Goal: Check status: Check status

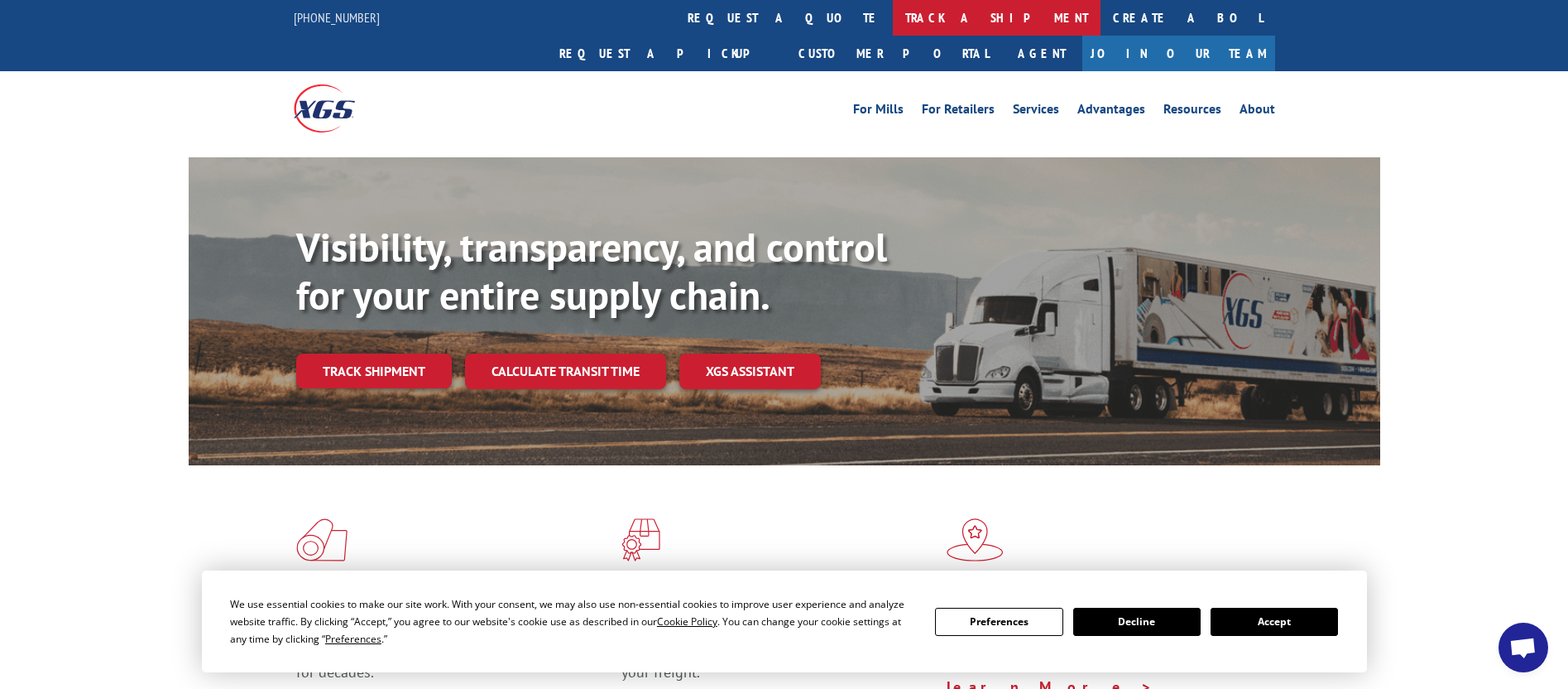
scroll to position [1443, 0]
click at [893, 21] on link "track a shipment" at bounding box center [997, 17] width 208 height 36
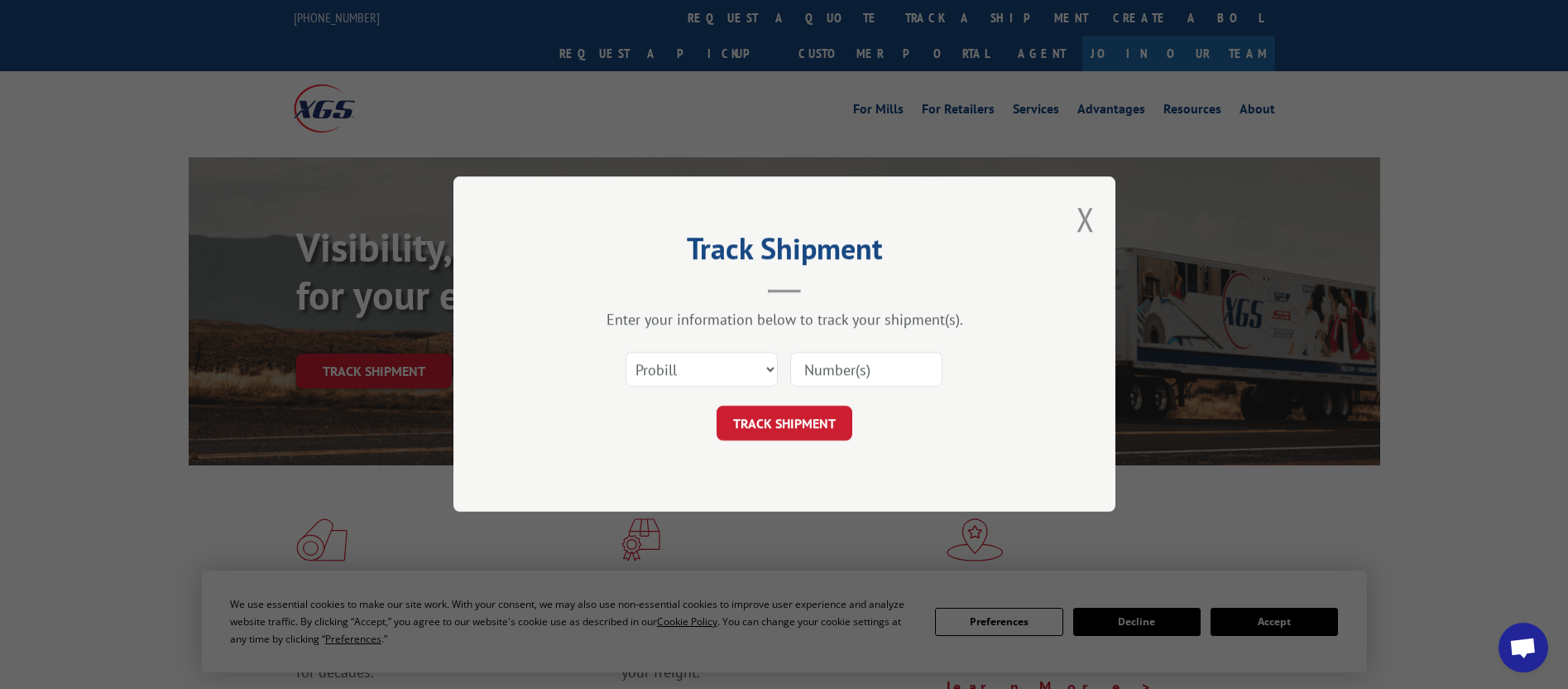
click at [893, 374] on input at bounding box center [866, 370] width 152 height 35
paste input "S62L42"
type input "S62L42"
click at [781, 409] on button "TRACK SHIPMENT" at bounding box center [784, 424] width 136 height 35
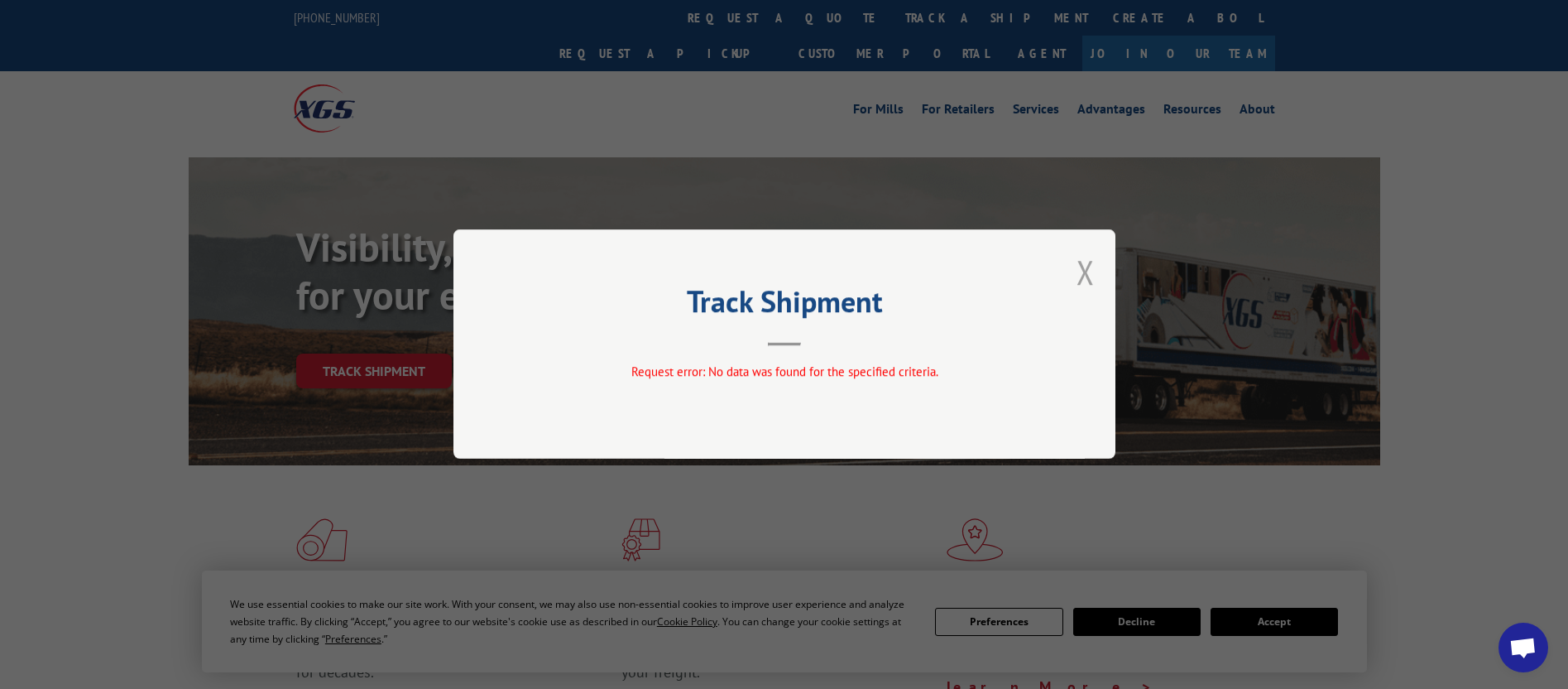
click at [1086, 278] on button "Close modal" at bounding box center [1085, 272] width 18 height 44
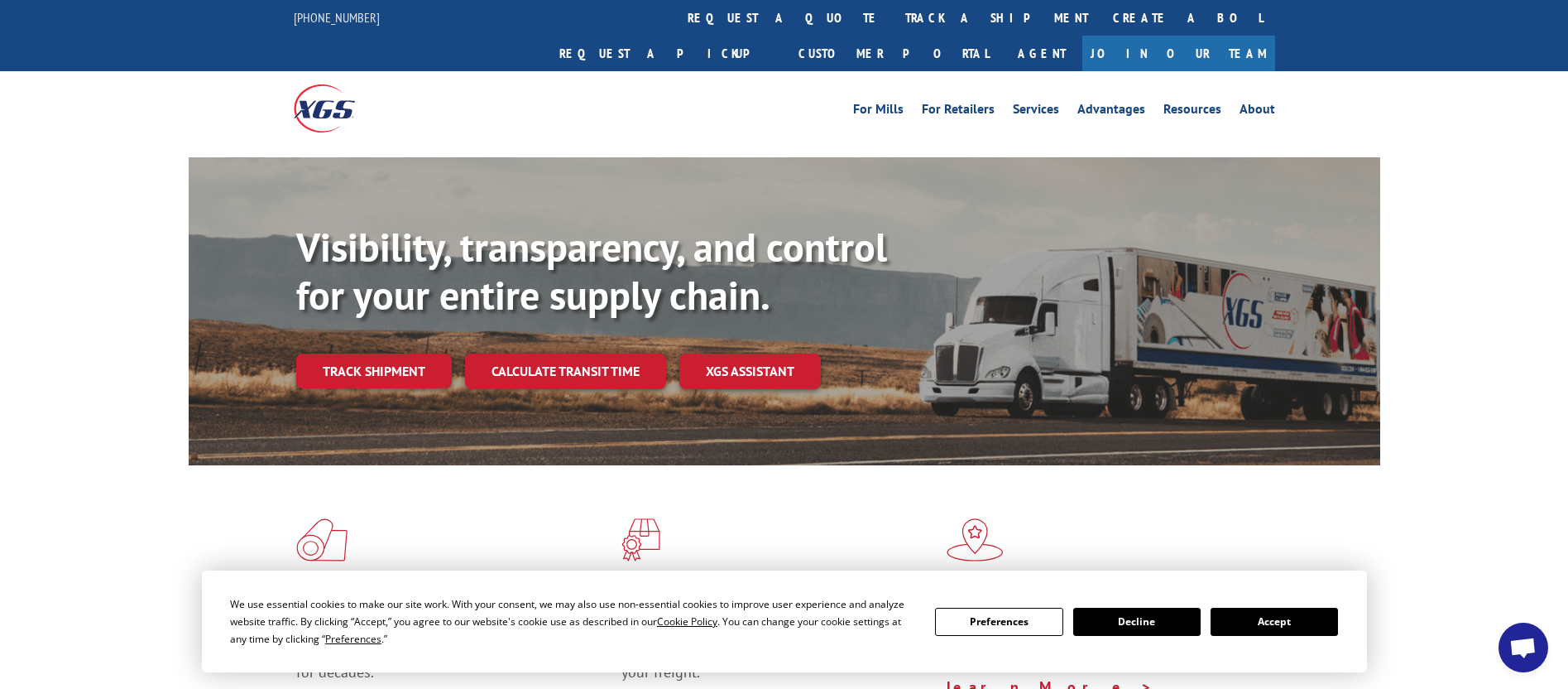
click at [893, 26] on link "track a shipment" at bounding box center [997, 17] width 208 height 36
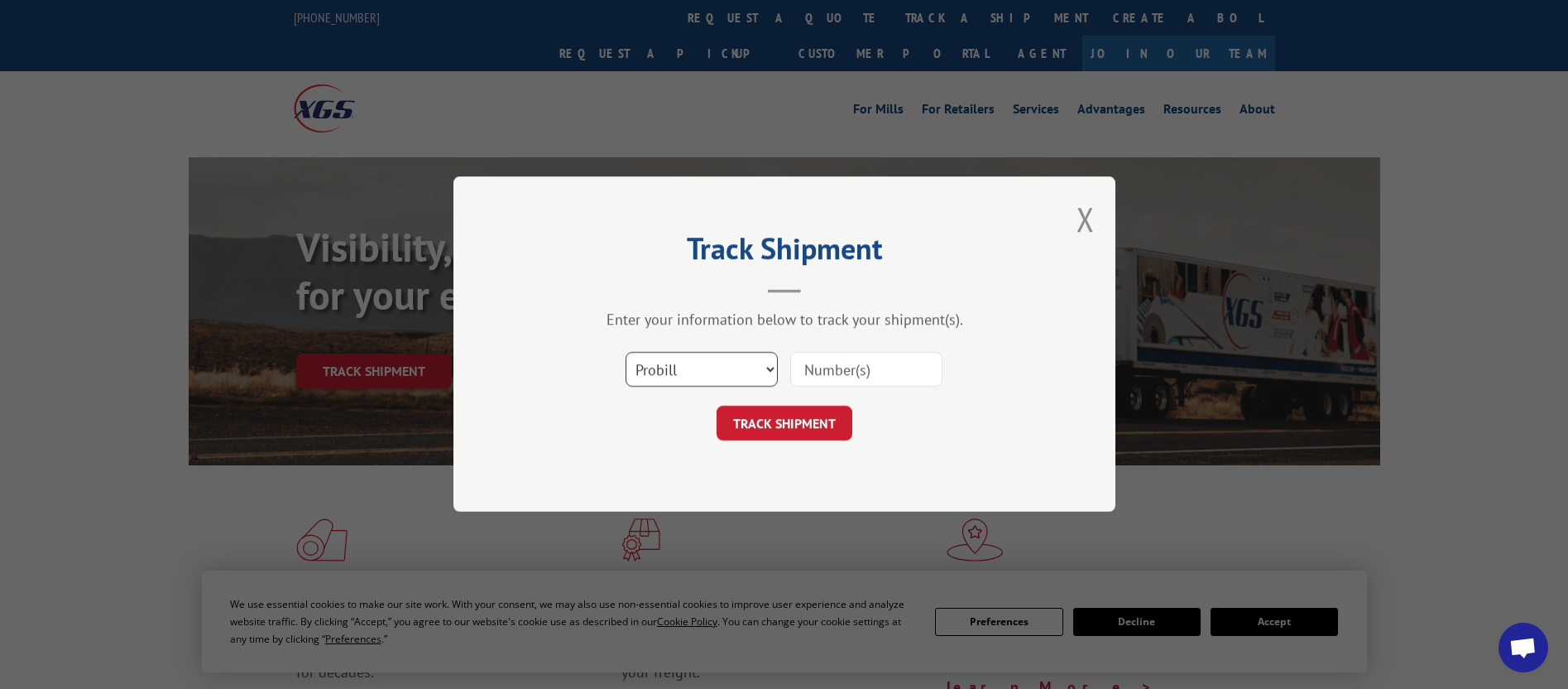
drag, startPoint x: 727, startPoint y: 368, endPoint x: 731, endPoint y: 380, distance: 12.6
click at [727, 368] on select "Select category... Probill BOL PO" at bounding box center [702, 370] width 152 height 35
select select "bol"
click at [626, 353] on select "Select category... Probill BOL PO" at bounding box center [702, 370] width 152 height 35
click at [880, 366] on input at bounding box center [866, 370] width 152 height 35
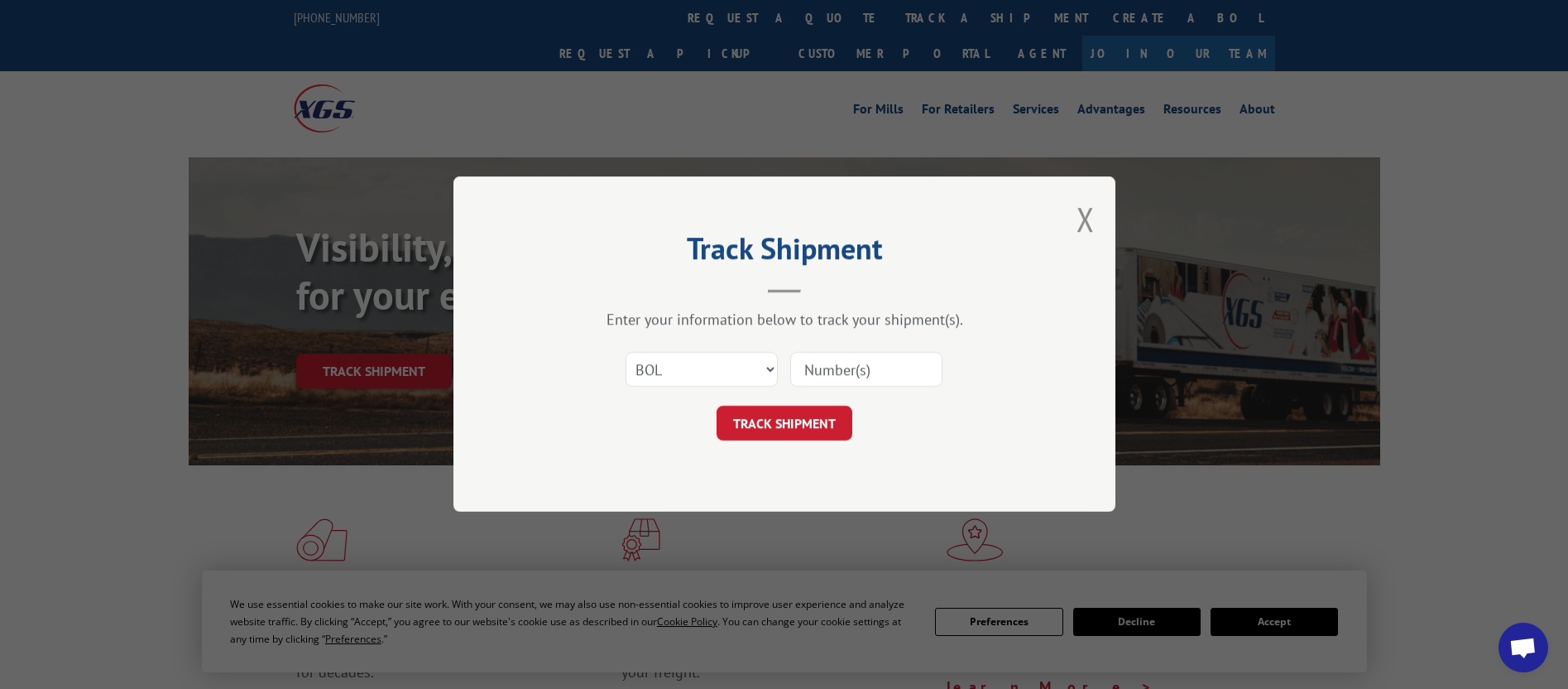
paste input "S62L42"
type input "S62L42"
click at [768, 412] on button "TRACK SHIPMENT" at bounding box center [784, 424] width 136 height 35
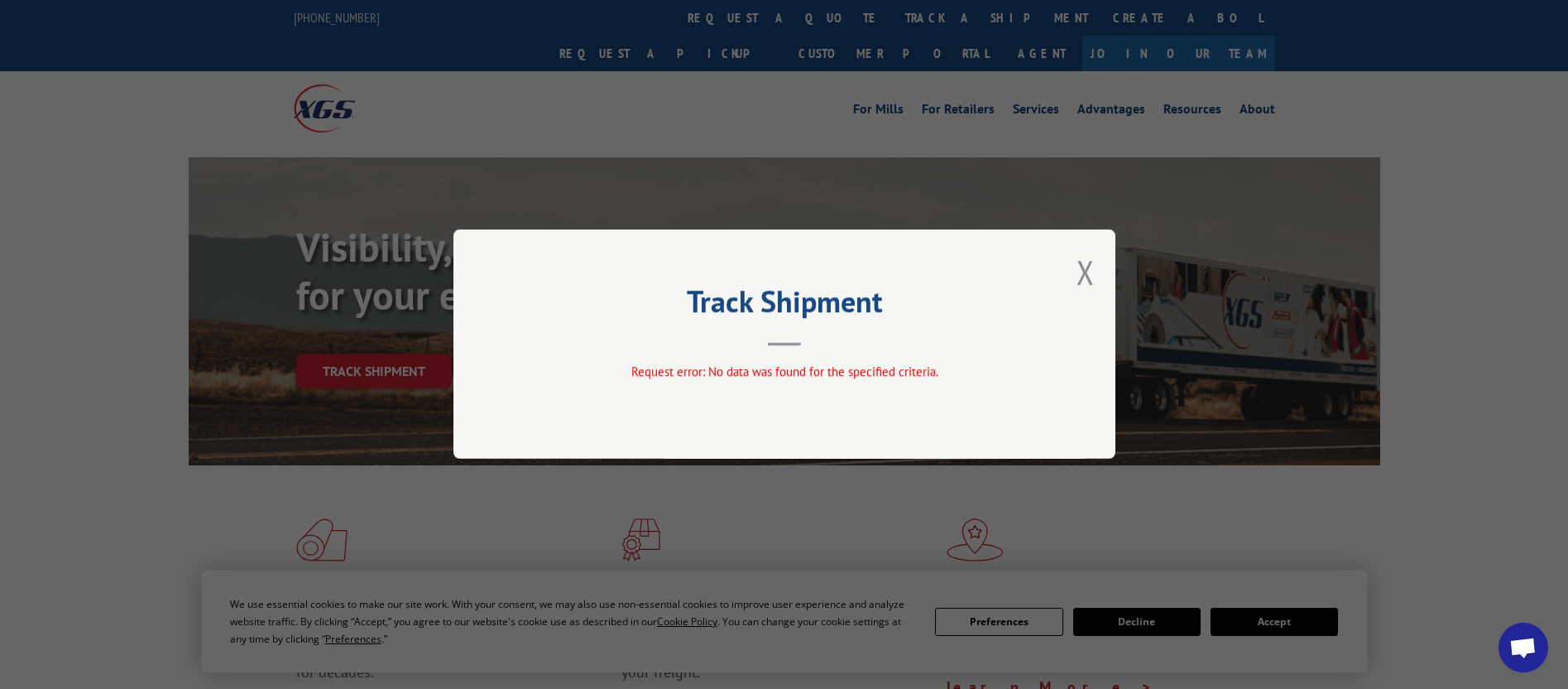
click at [728, 18] on div "Track Shipment Request error: No data was found for the specified criteria." at bounding box center [784, 344] width 1568 height 689
drag, startPoint x: 1083, startPoint y: 261, endPoint x: 1028, endPoint y: 223, distance: 66.9
click at [1084, 263] on button "Close modal" at bounding box center [1085, 272] width 18 height 44
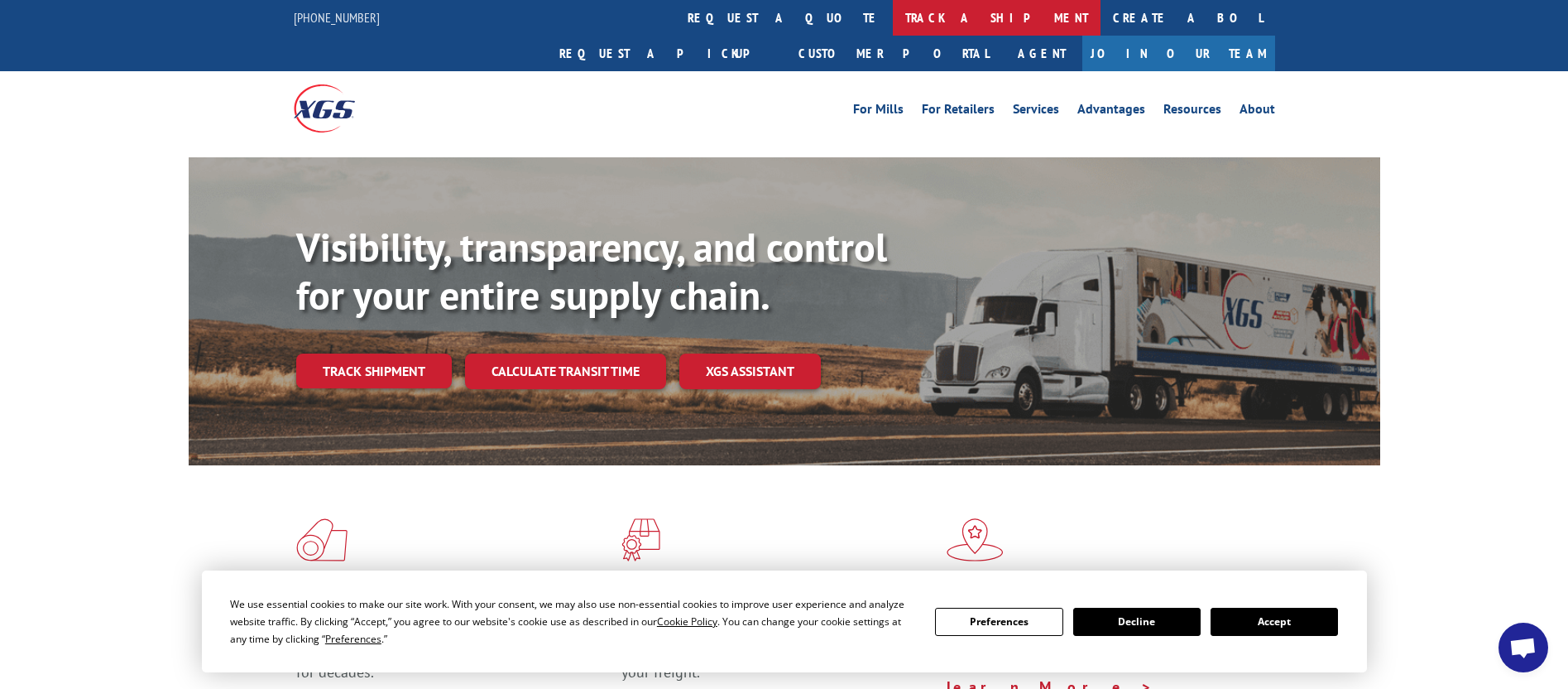
click at [893, 20] on link "track a shipment" at bounding box center [997, 17] width 208 height 36
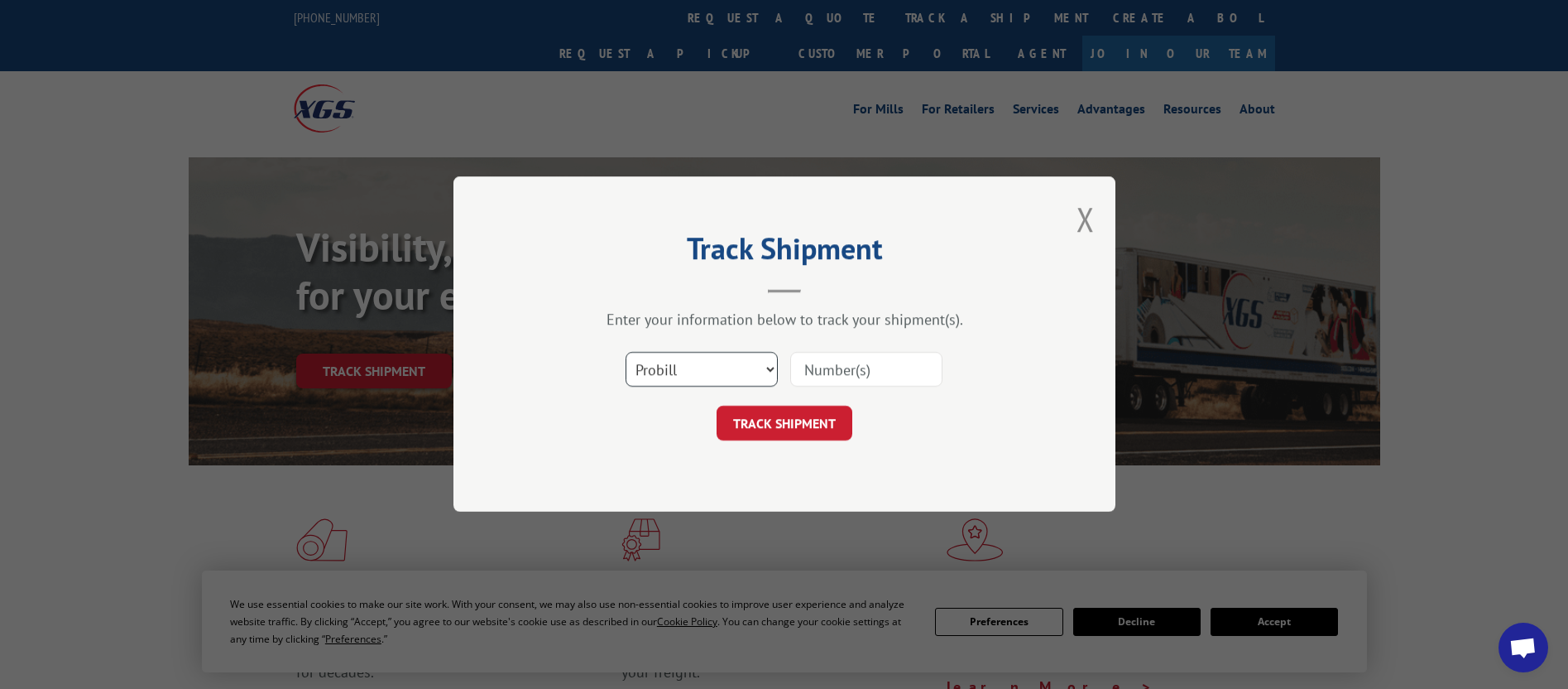
click at [761, 374] on select "Select category... Probill BOL PO" at bounding box center [702, 370] width 152 height 35
click at [626, 353] on select "Select category... Probill BOL PO" at bounding box center [702, 370] width 152 height 35
click at [764, 362] on select "Select category... Probill BOL PO" at bounding box center [702, 370] width 152 height 35
select select "bol"
click at [626, 353] on select "Select category... Probill BOL PO" at bounding box center [702, 370] width 152 height 35
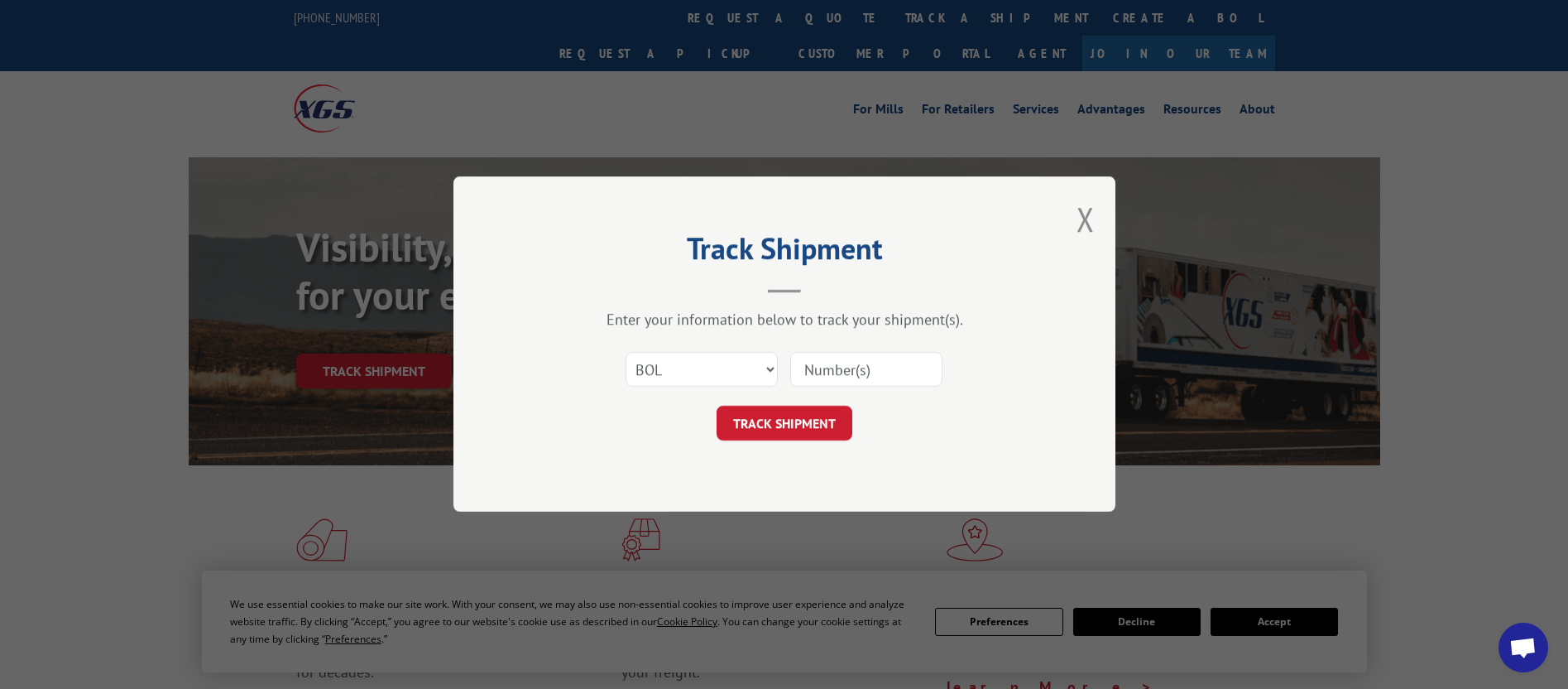
drag, startPoint x: 872, startPoint y: 387, endPoint x: 879, endPoint y: 365, distance: 23.1
click at [873, 386] on div at bounding box center [866, 370] width 152 height 39
click at [881, 358] on input at bounding box center [866, 370] width 152 height 35
click at [899, 368] on input at bounding box center [866, 370] width 152 height 35
paste input "409646007"
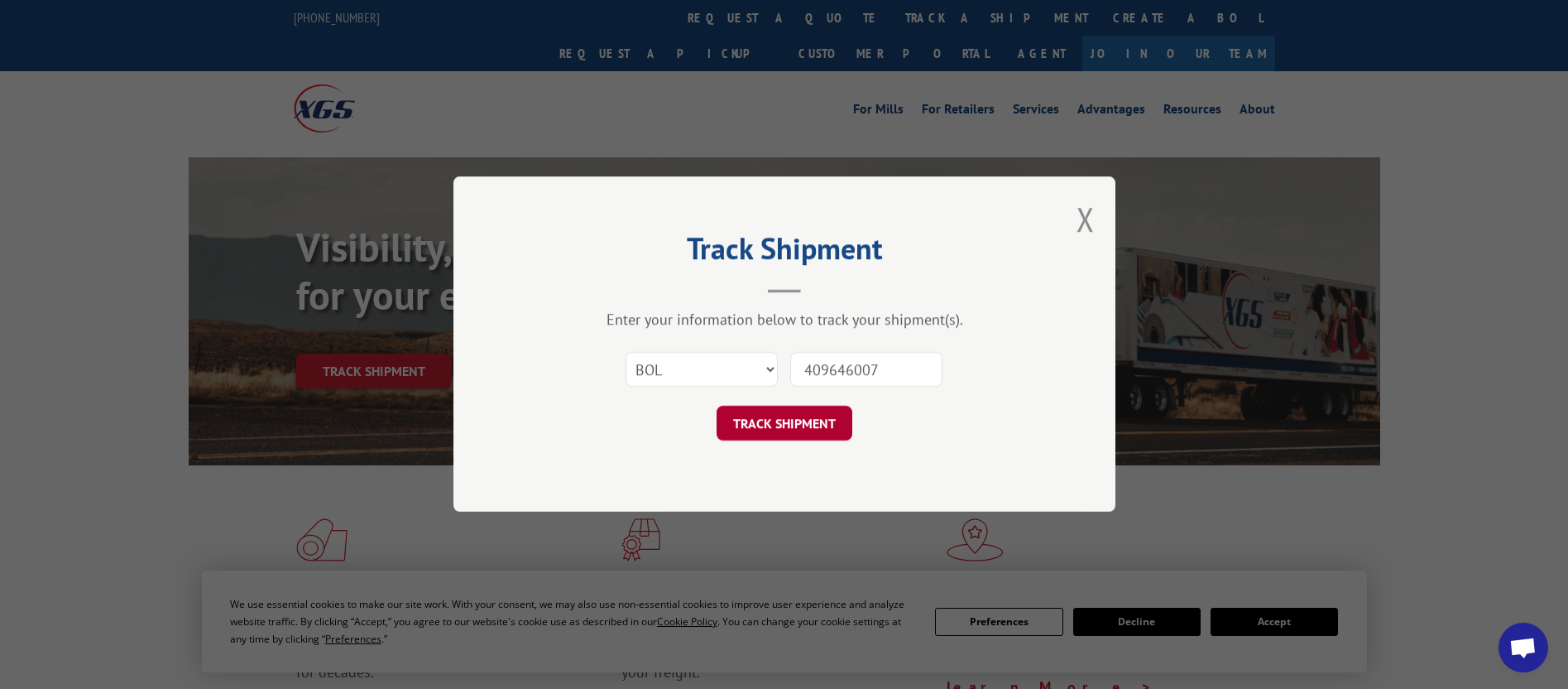
type input "409646007"
click at [792, 421] on button "TRACK SHIPMENT" at bounding box center [784, 424] width 136 height 35
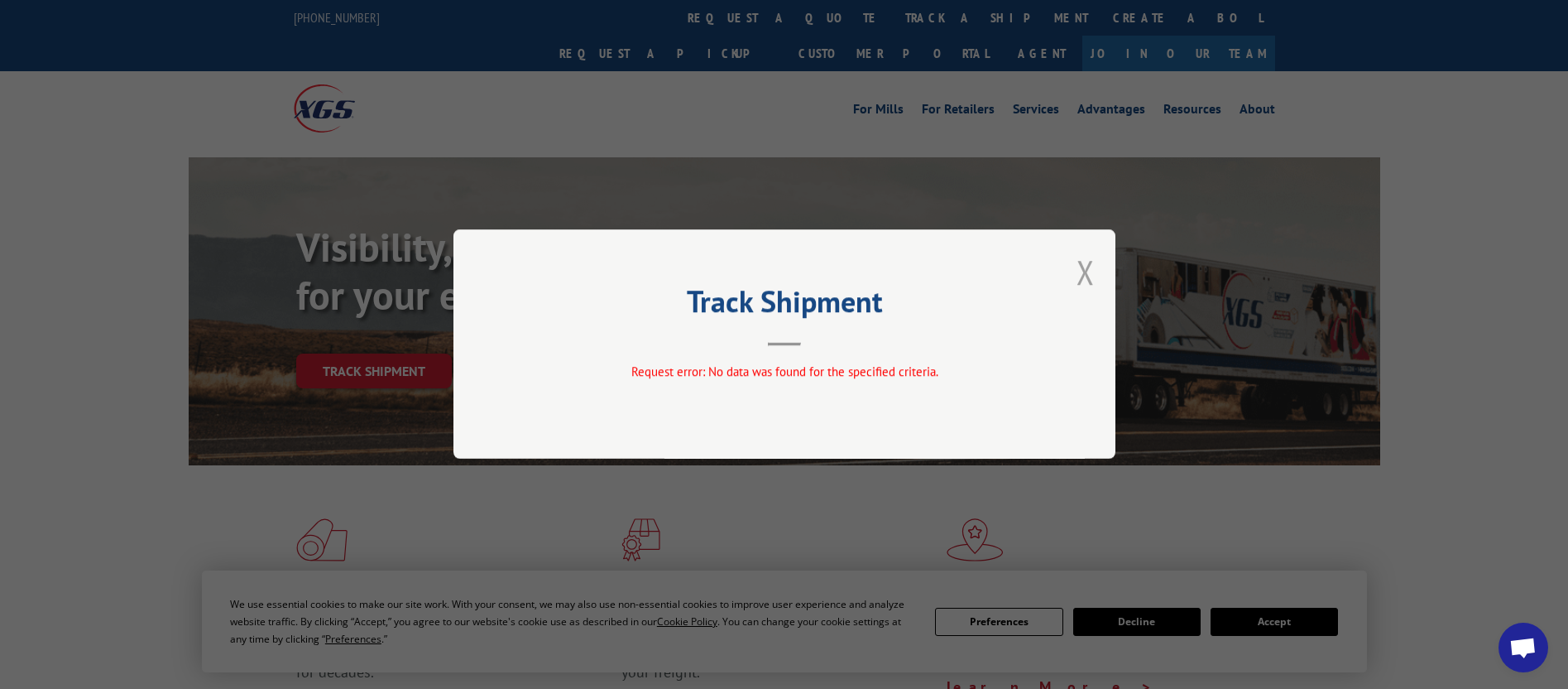
click at [1089, 270] on button "Close modal" at bounding box center [1085, 272] width 18 height 44
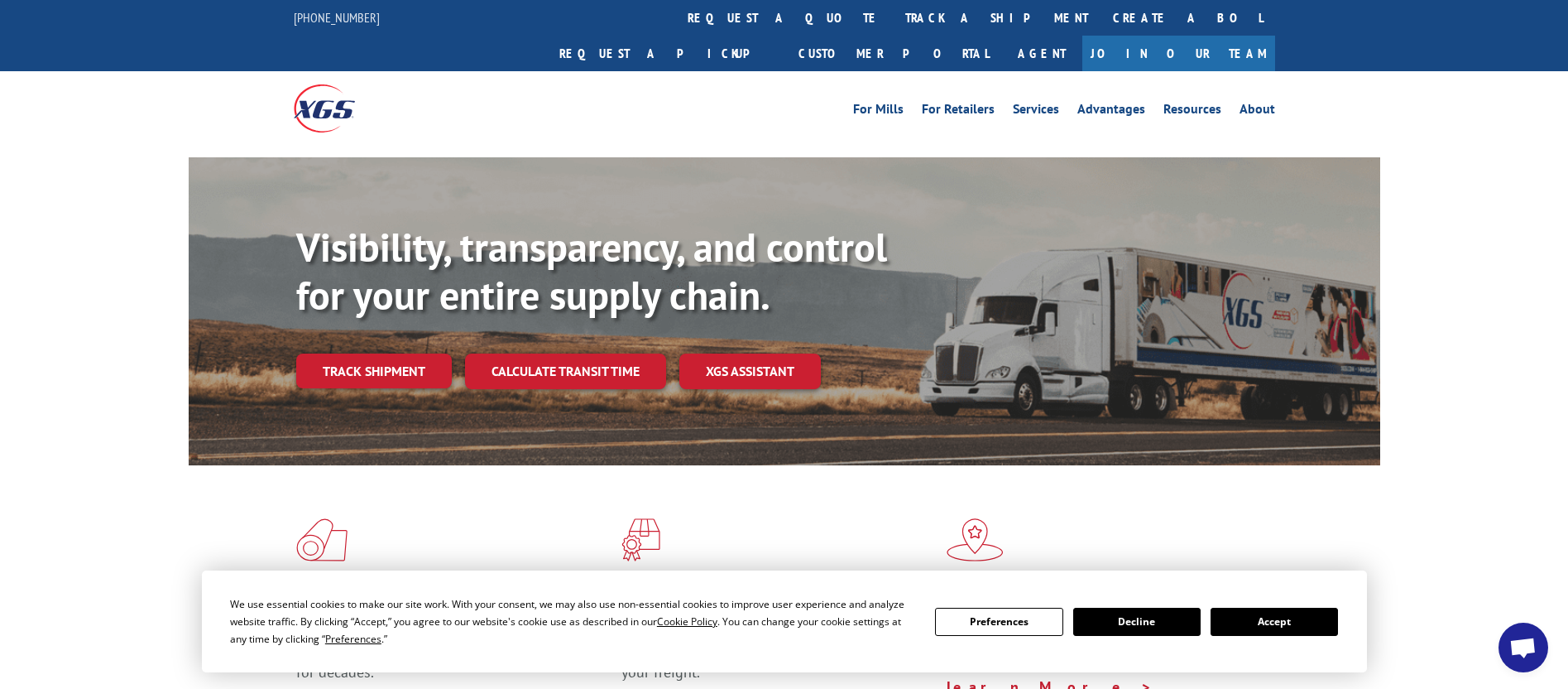
click at [893, 13] on link "track a shipment" at bounding box center [997, 17] width 208 height 36
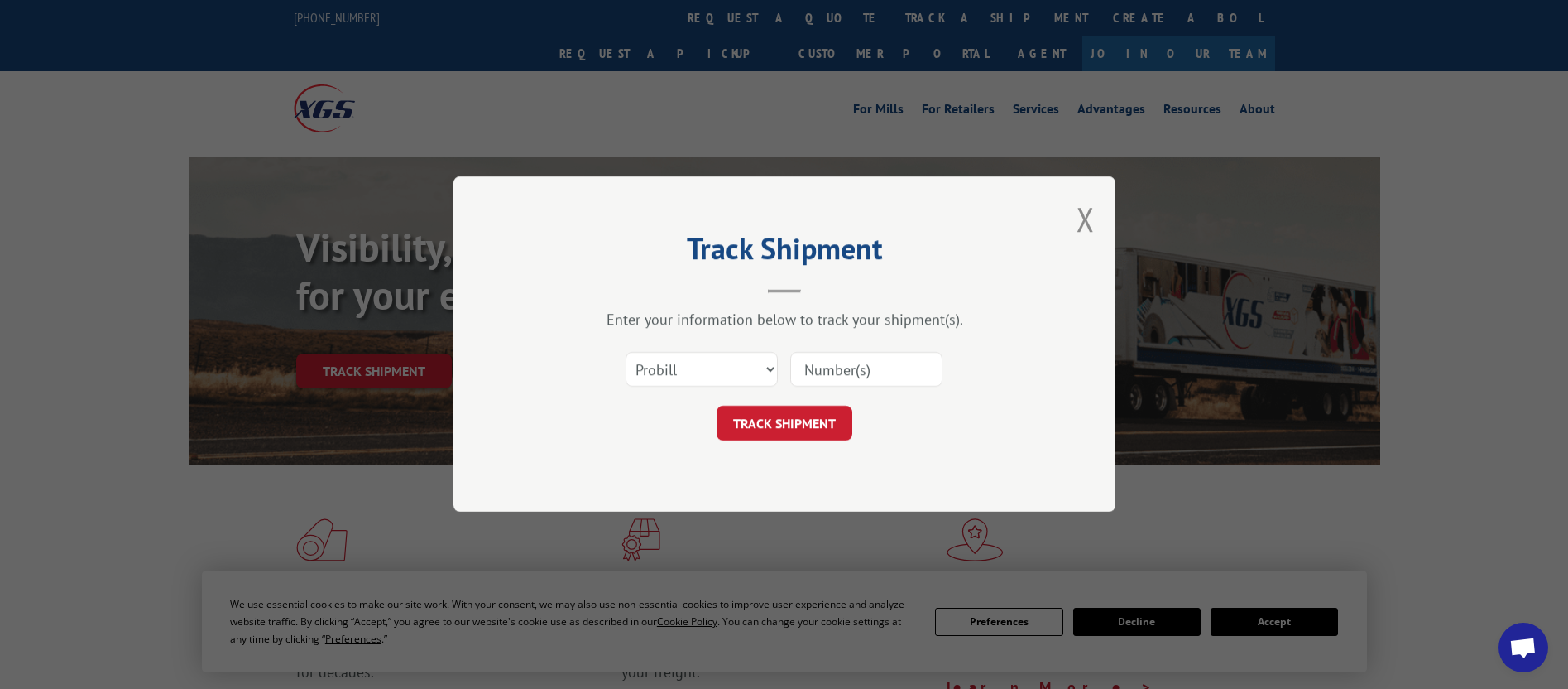
click at [870, 358] on input at bounding box center [866, 370] width 152 height 35
paste input "409646007"
type input "409646007"
click at [792, 419] on button "TRACK SHIPMENT" at bounding box center [784, 424] width 136 height 35
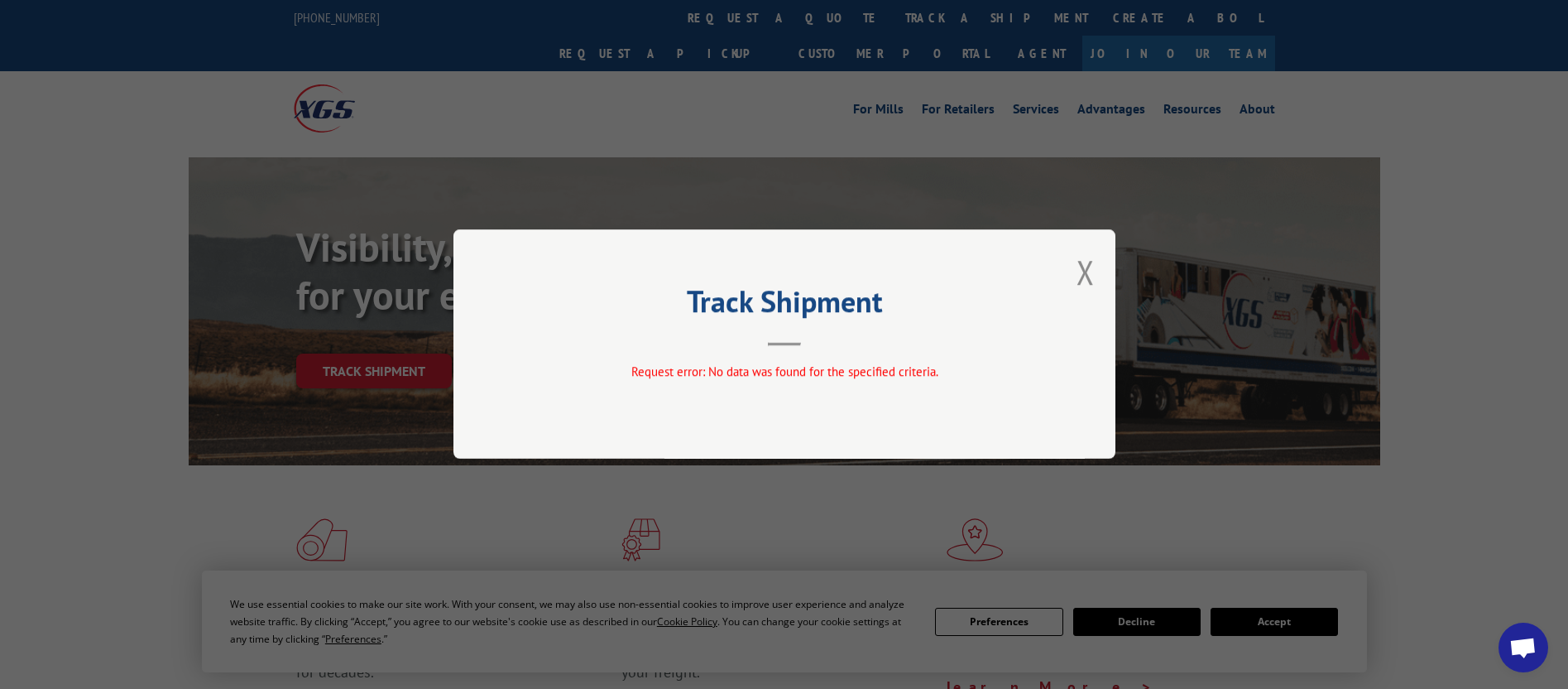
click at [1095, 268] on div "Track Shipment Request error: No data was found for the specified criteria." at bounding box center [784, 344] width 662 height 229
drag, startPoint x: 1089, startPoint y: 275, endPoint x: 1082, endPoint y: 268, distance: 9.9
click at [1085, 274] on button "Close modal" at bounding box center [1085, 272] width 18 height 44
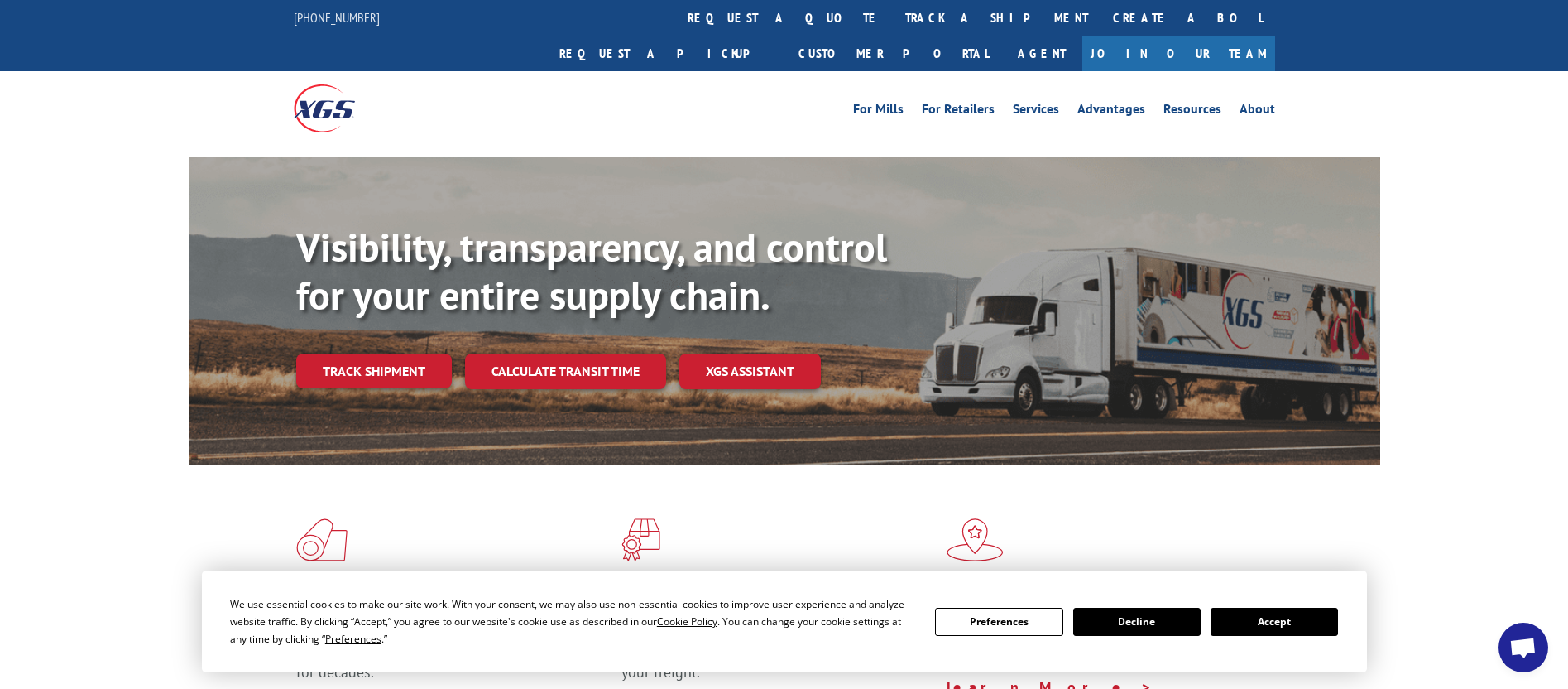
drag, startPoint x: 723, startPoint y: 14, endPoint x: 731, endPoint y: 37, distance: 24.4
click at [893, 14] on link "track a shipment" at bounding box center [997, 17] width 208 height 36
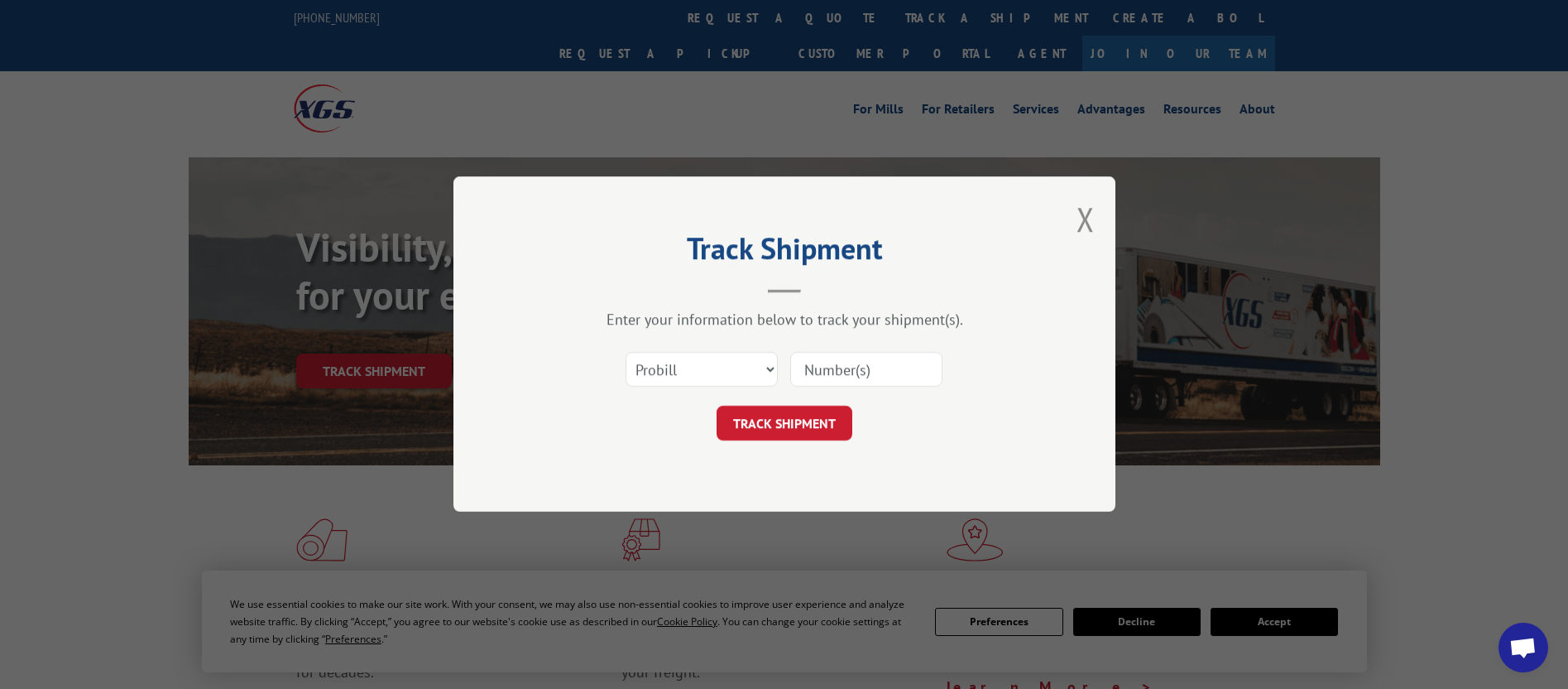
click at [863, 370] on input at bounding box center [866, 370] width 152 height 35
paste input "6423676"
type input "6423676"
click at [812, 420] on button "TRACK SHIPMENT" at bounding box center [784, 424] width 136 height 35
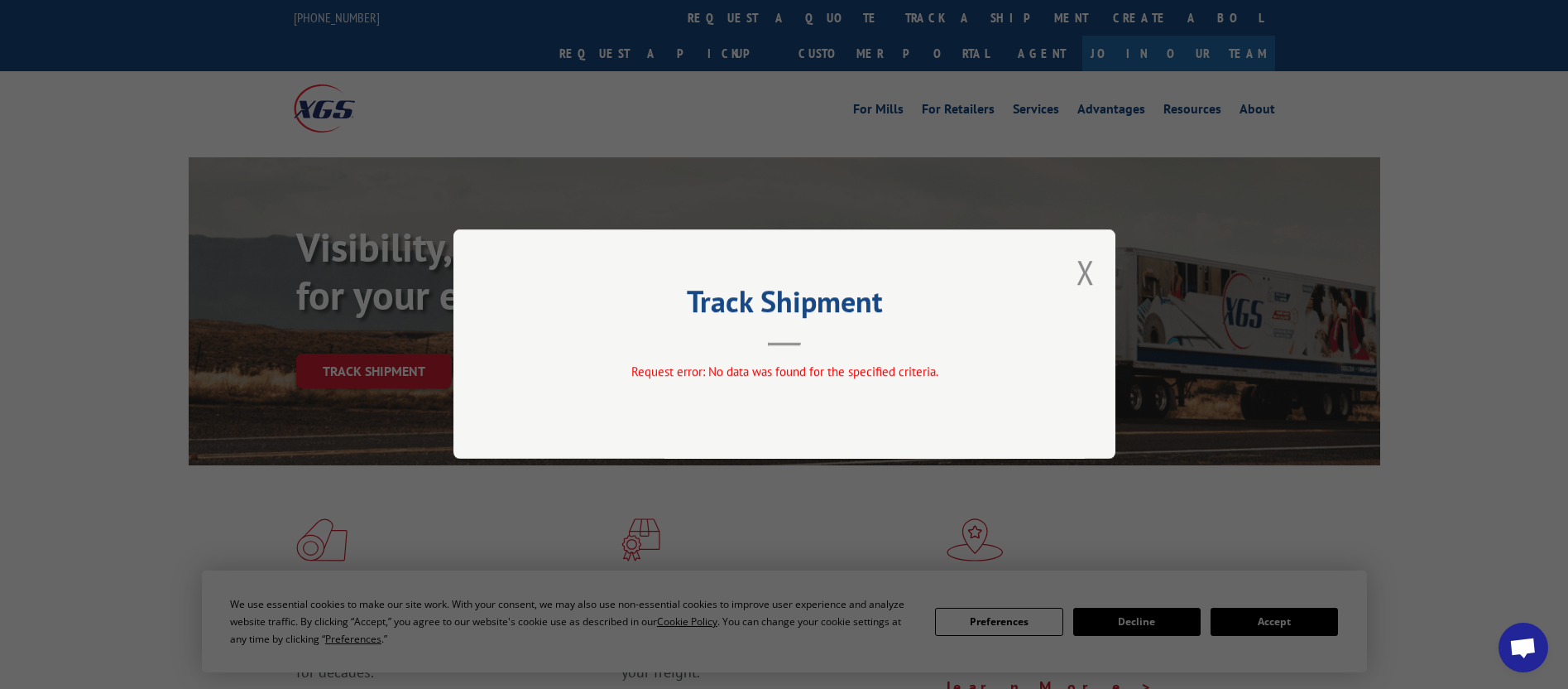
click at [1075, 268] on div "Track Shipment Request error: No data was found for the specified criteria." at bounding box center [784, 344] width 662 height 229
click at [1089, 275] on button "Close modal" at bounding box center [1085, 272] width 18 height 44
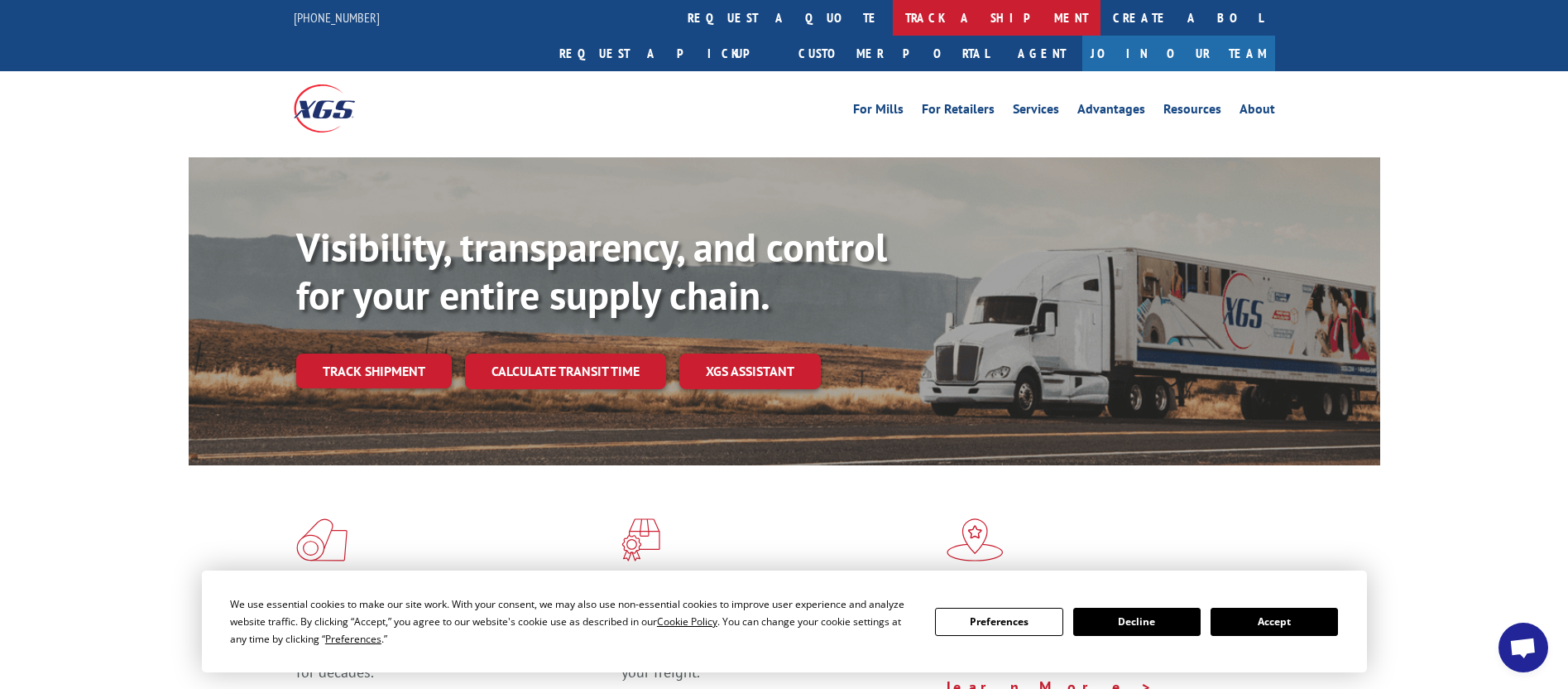
click at [893, 19] on link "track a shipment" at bounding box center [997, 17] width 208 height 36
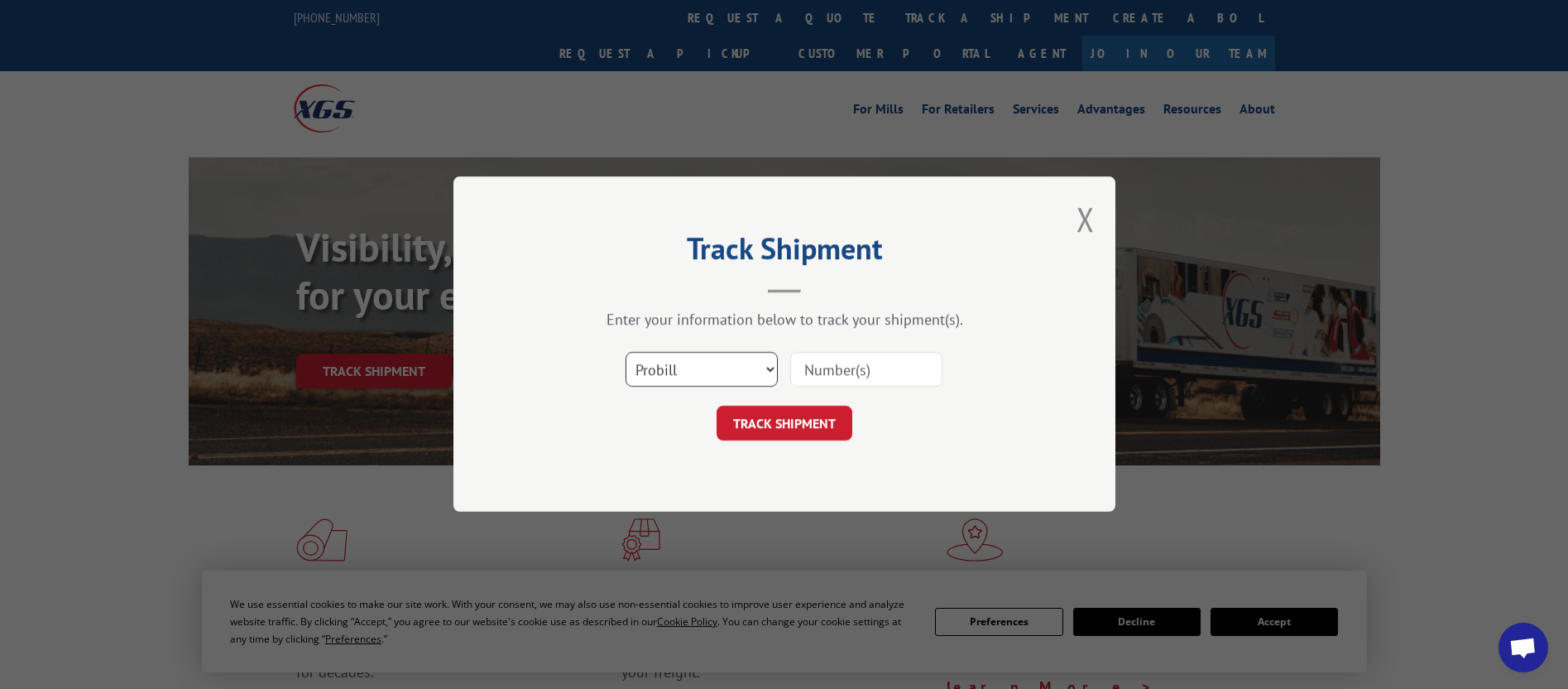
click at [751, 368] on select "Select category... Probill BOL PO" at bounding box center [702, 370] width 152 height 35
click at [626, 353] on select "Select category... Probill BOL PO" at bounding box center [702, 370] width 152 height 35
click at [762, 357] on select "Select category... Probill BOL PO" at bounding box center [702, 370] width 152 height 35
select select "bol"
click at [626, 353] on select "Select category... Probill BOL PO" at bounding box center [702, 370] width 152 height 35
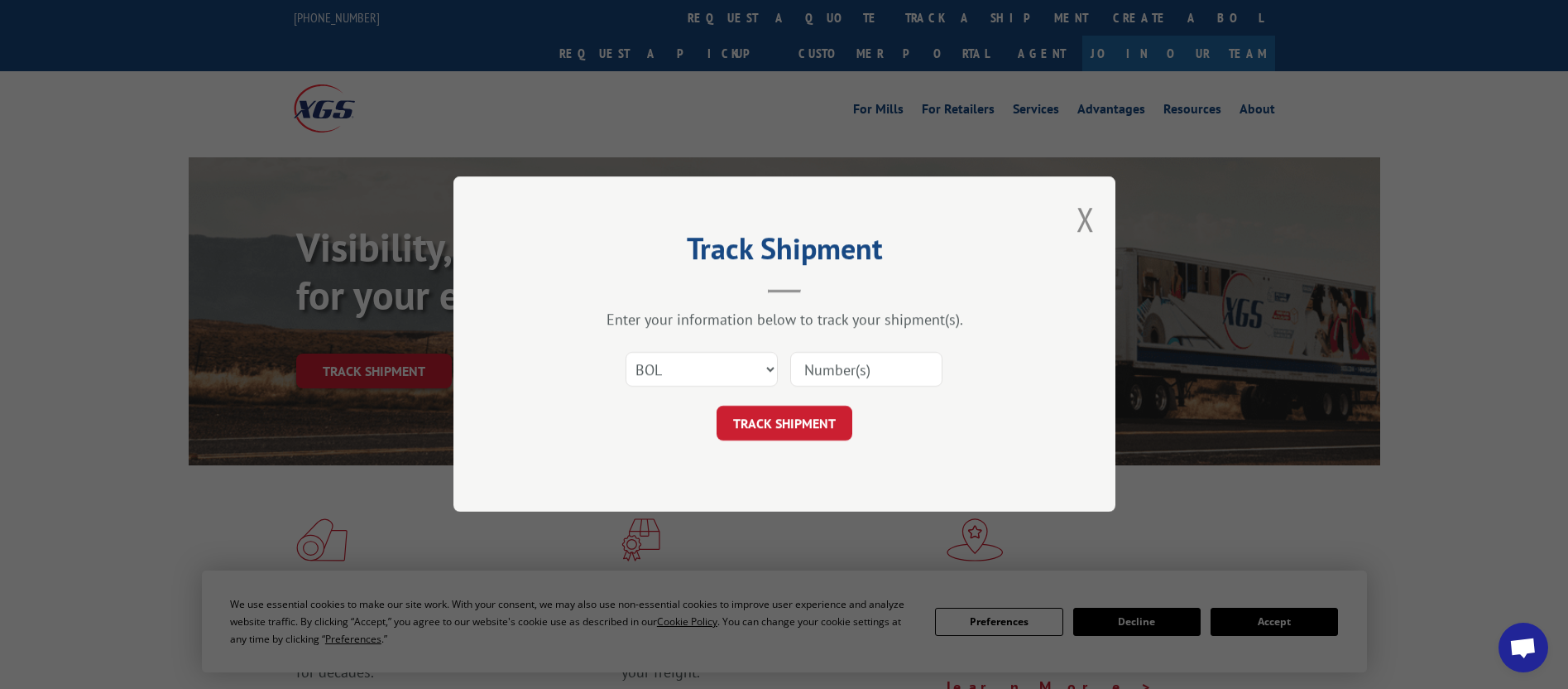
click at [843, 379] on input at bounding box center [866, 370] width 152 height 35
paste input "6423676"
type input "6423676"
click at [790, 430] on button "TRACK SHIPMENT" at bounding box center [784, 424] width 136 height 35
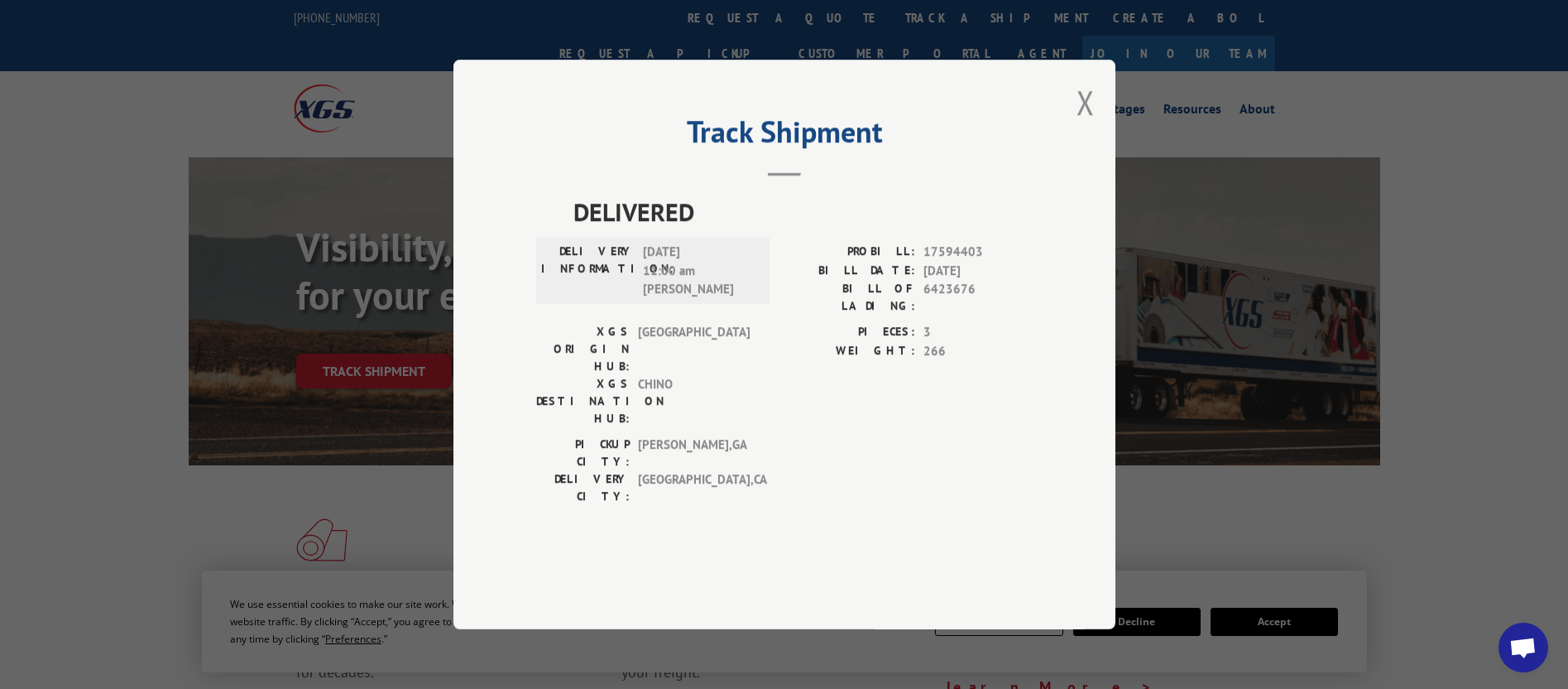
click at [947, 314] on span "6423676" at bounding box center [978, 297] width 109 height 35
copy span "6423676"
click at [1396, 97] on div "Track Shipment DELIVERED DELIVERY INFORMATION: [DATE] 11:00 am [PERSON_NAME]: 1…" at bounding box center [784, 344] width 1568 height 689
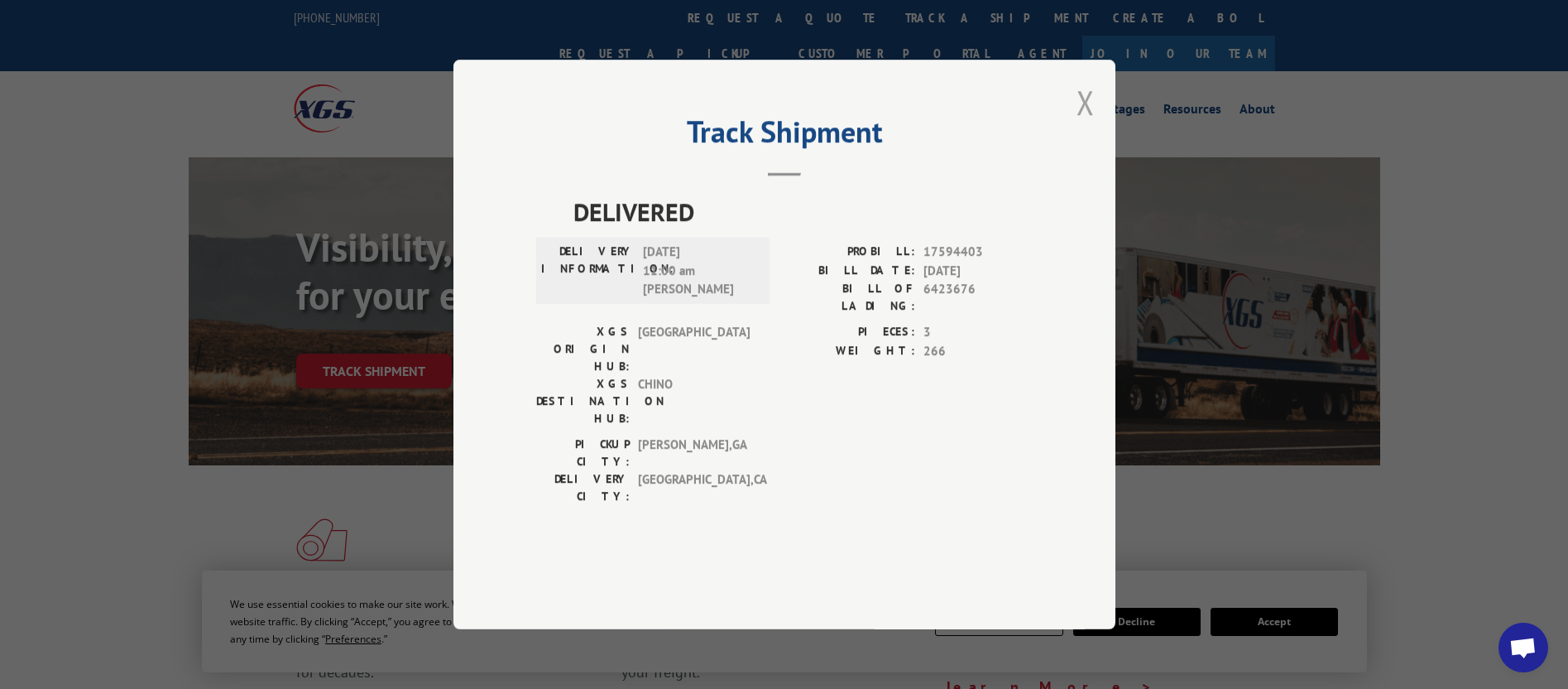
click at [1084, 124] on button "Close modal" at bounding box center [1085, 102] width 18 height 44
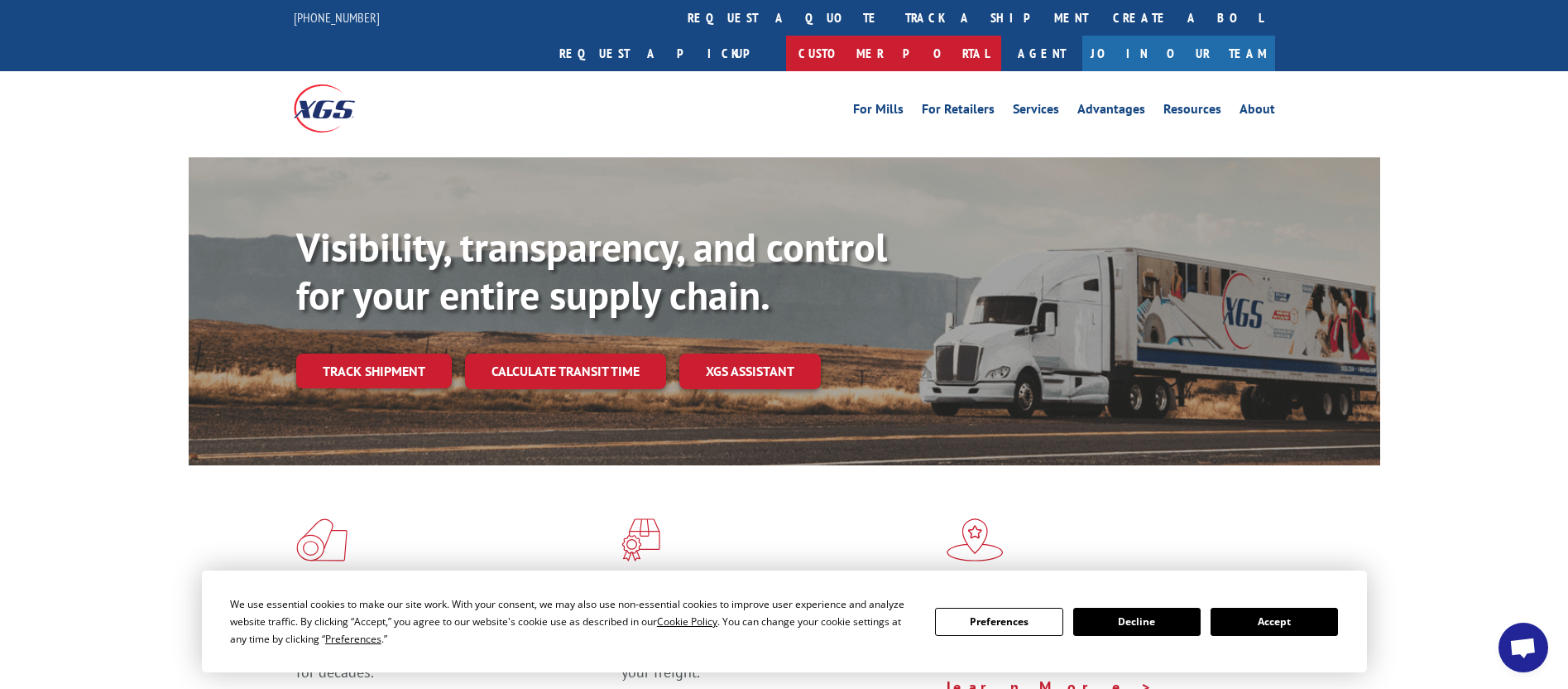
click at [1002, 36] on link "Customer Portal" at bounding box center [893, 53] width 215 height 36
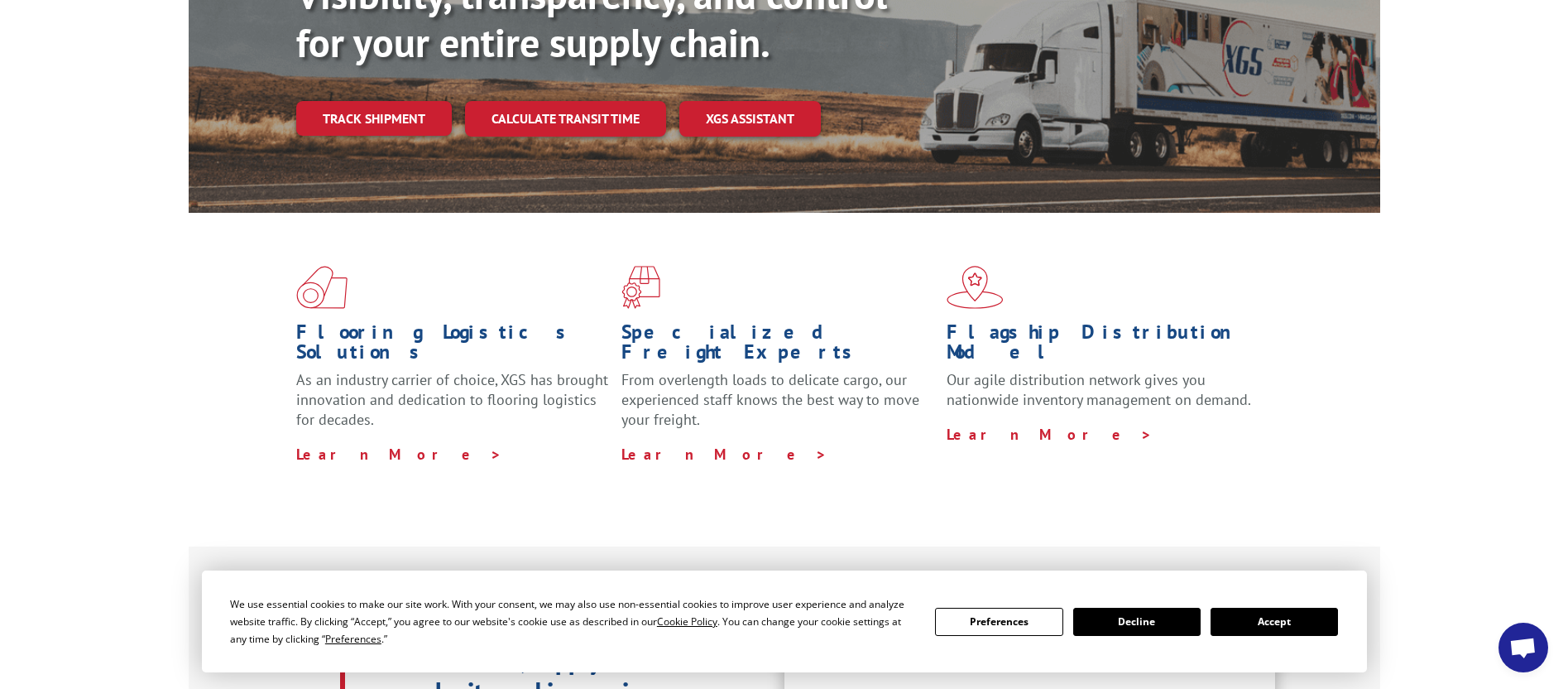
scroll to position [249, 0]
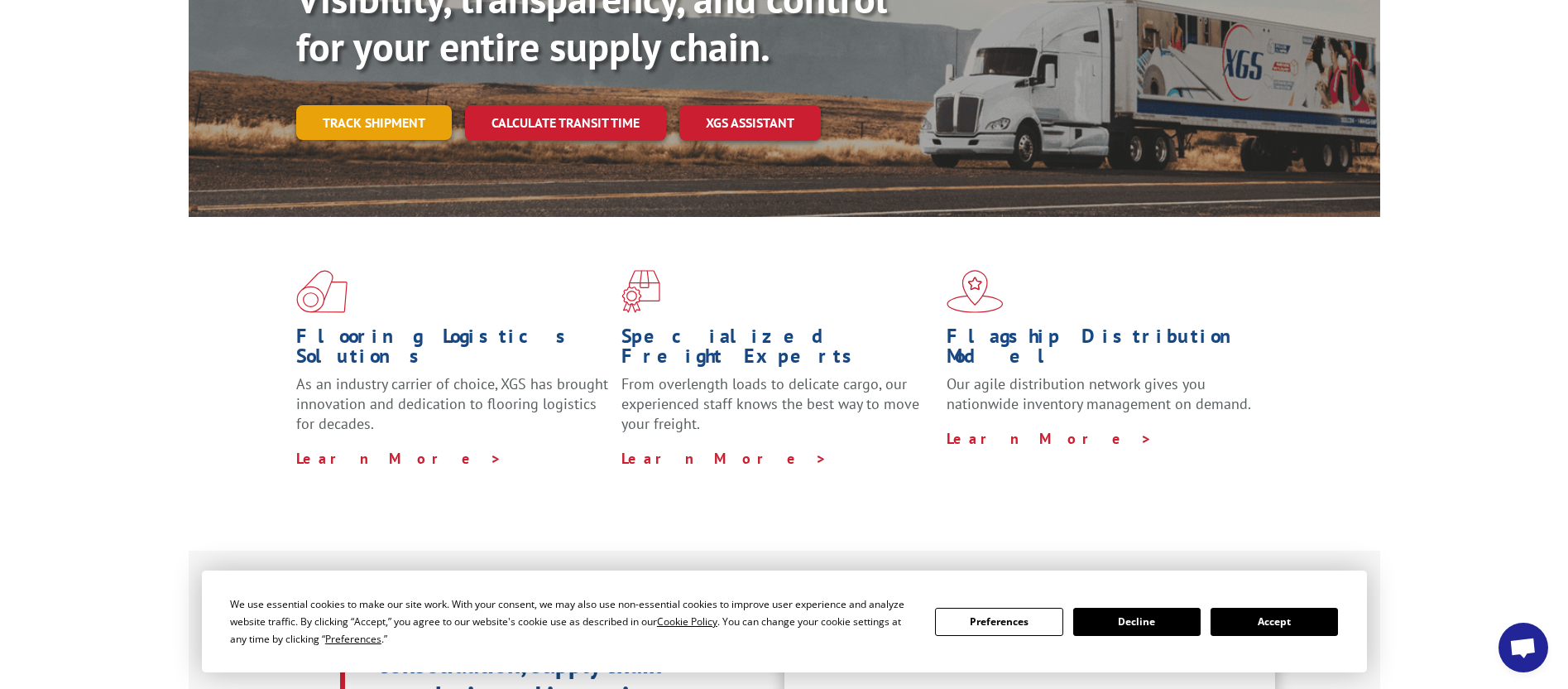
click at [393, 105] on link "Track shipment" at bounding box center [375, 122] width 156 height 35
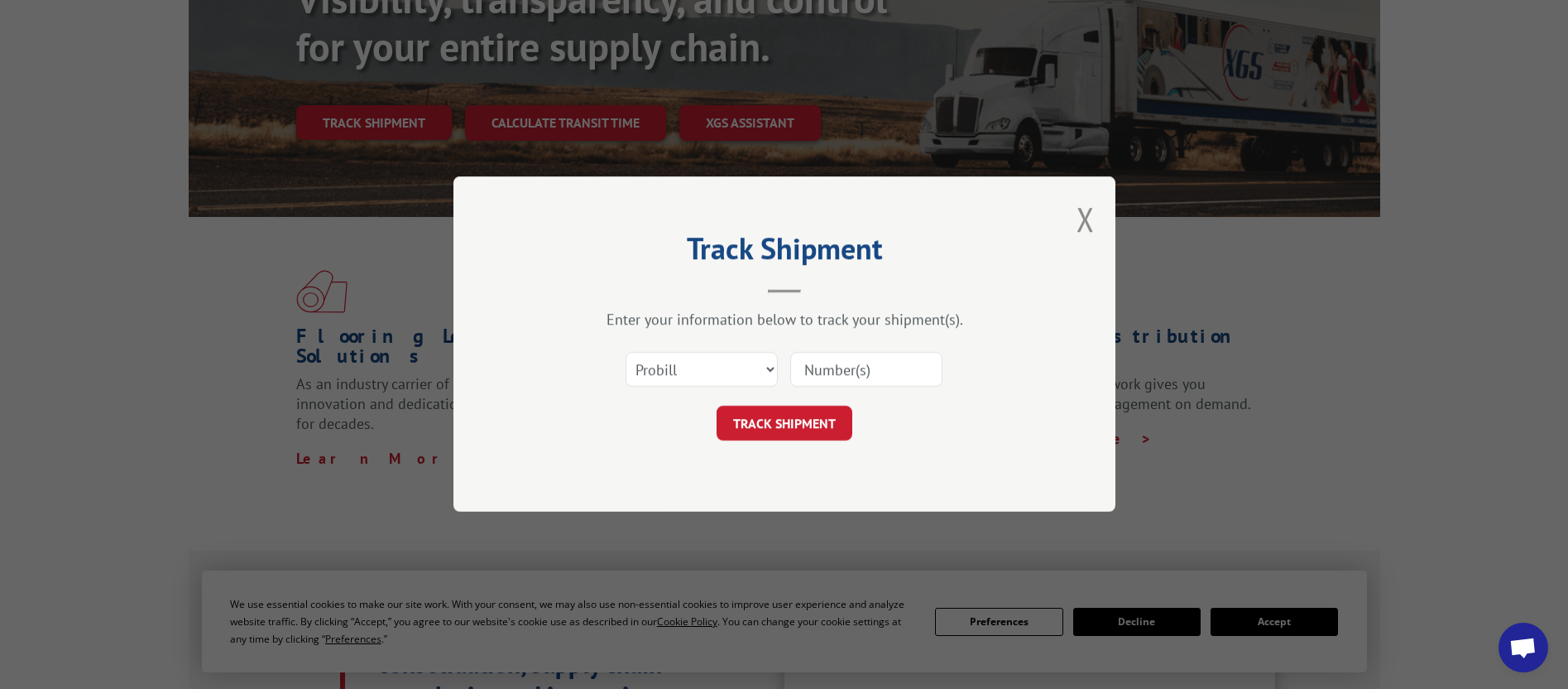
click at [815, 379] on input at bounding box center [866, 370] width 152 height 35
type input "17594403"
click at [793, 428] on button "TRACK SHIPMENT" at bounding box center [784, 424] width 136 height 35
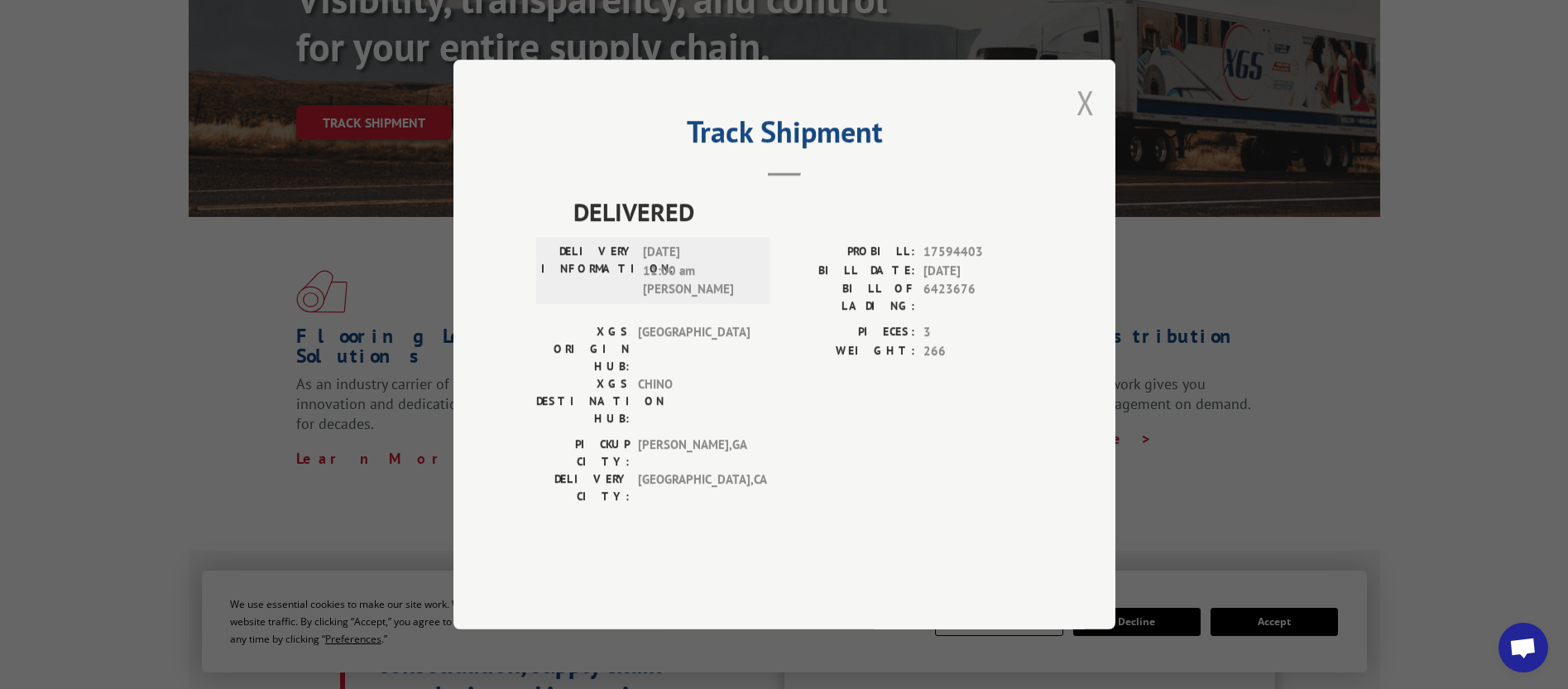
click at [1084, 124] on button "Close modal" at bounding box center [1085, 102] width 18 height 44
